Goal: Find specific page/section: Find specific page/section

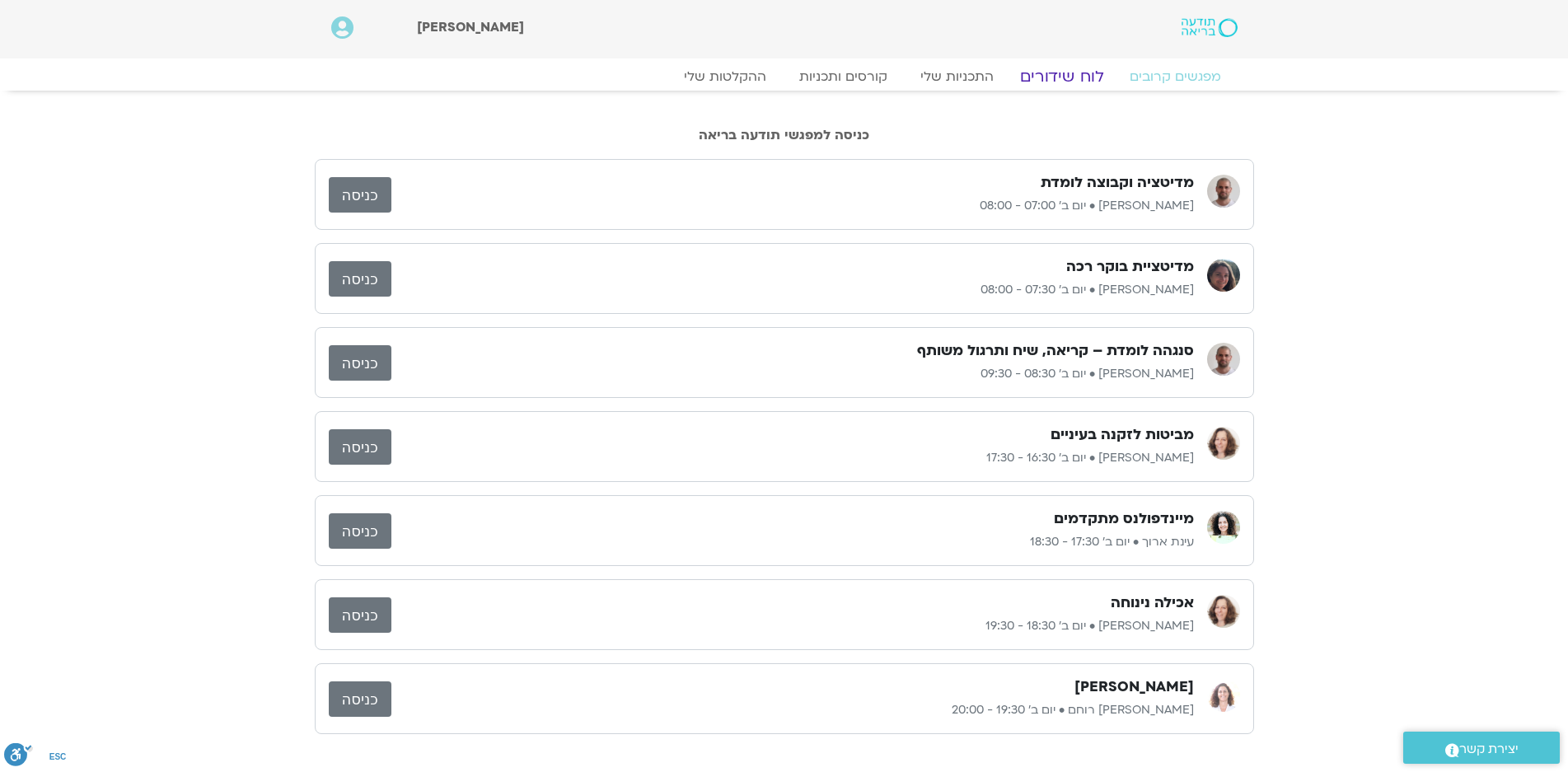
click at [1065, 74] on link "לוח שידורים" at bounding box center [1061, 76] width 124 height 20
click at [1062, 70] on link "לוח שידורים" at bounding box center [1061, 76] width 124 height 20
click at [1060, 76] on link "לוח שידורים" at bounding box center [1061, 76] width 124 height 20
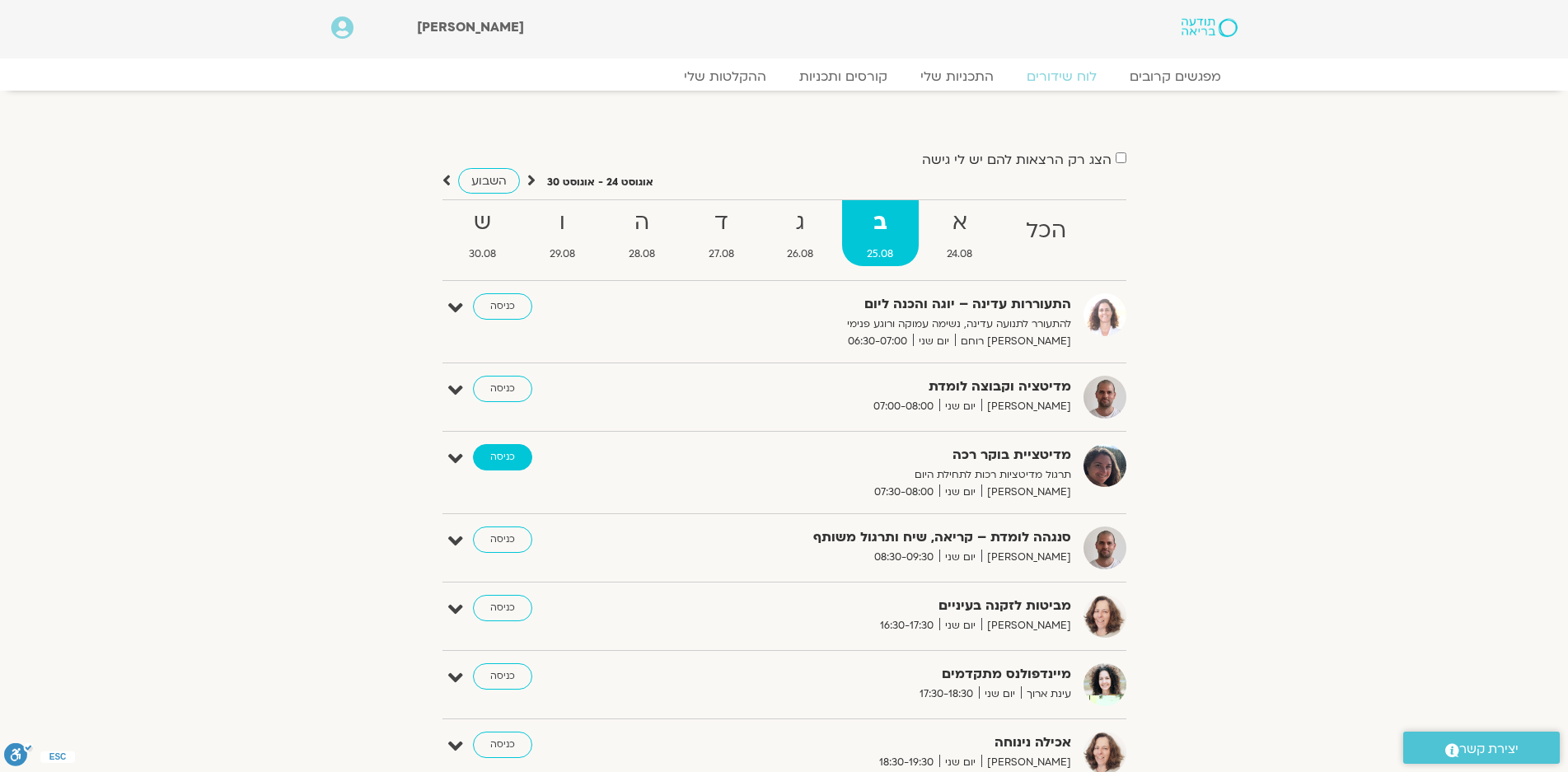
click at [500, 451] on link "כניסה" at bounding box center [502, 458] width 59 height 27
